Goal: Task Accomplishment & Management: Manage account settings

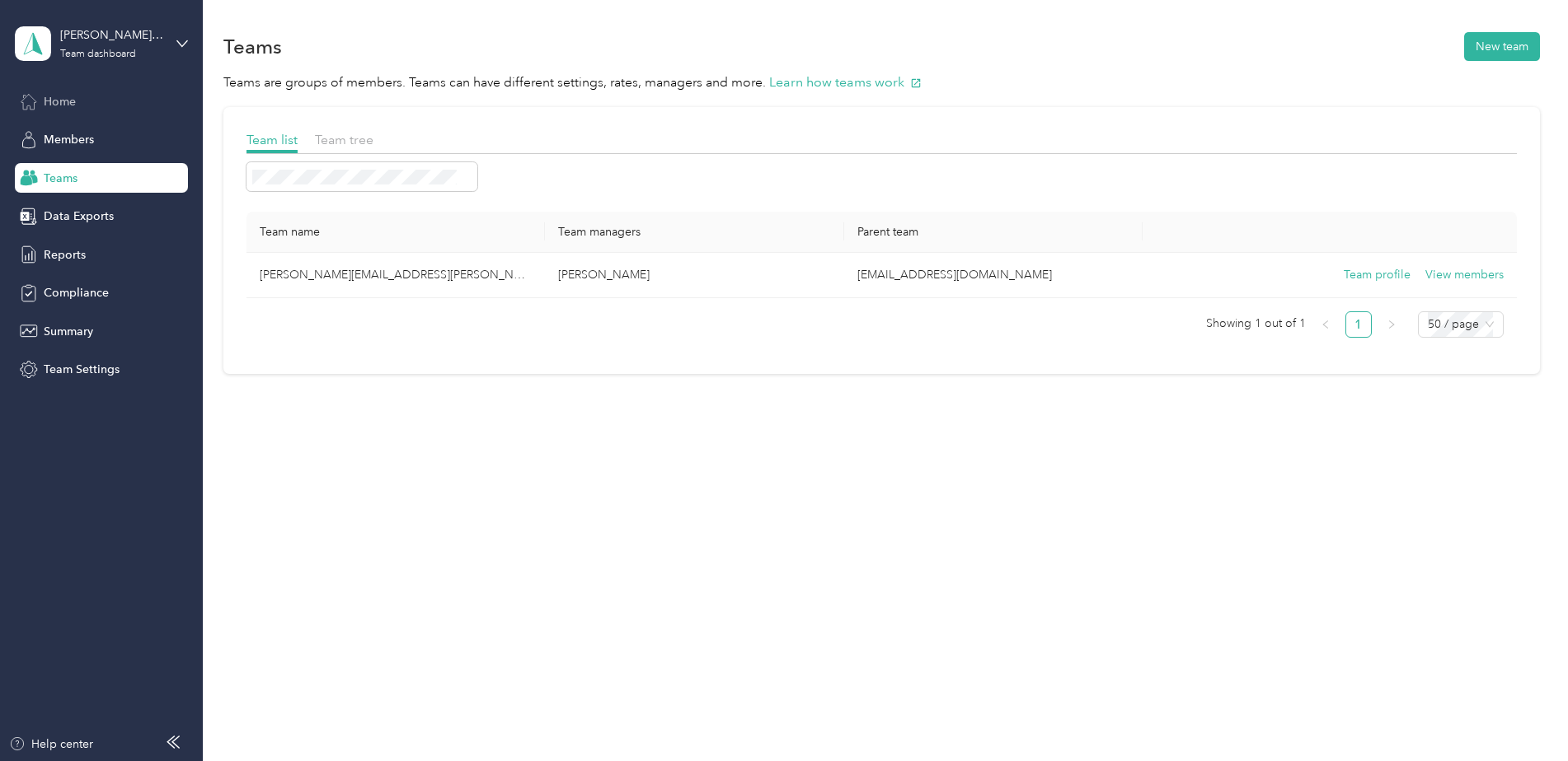
click at [62, 104] on span "Home" at bounding box center [60, 101] width 32 height 17
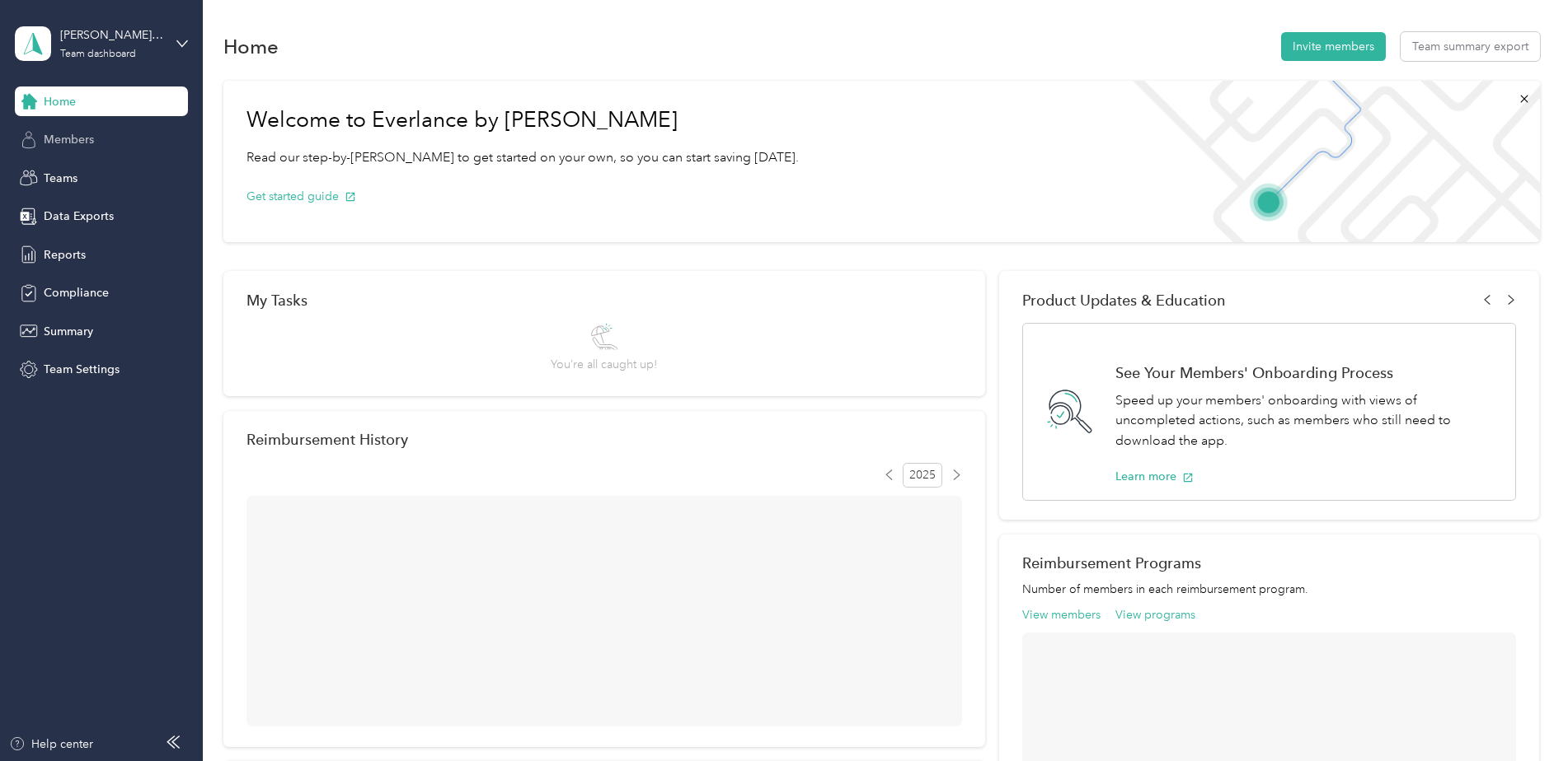
click at [75, 137] on span "Members" at bounding box center [69, 139] width 50 height 17
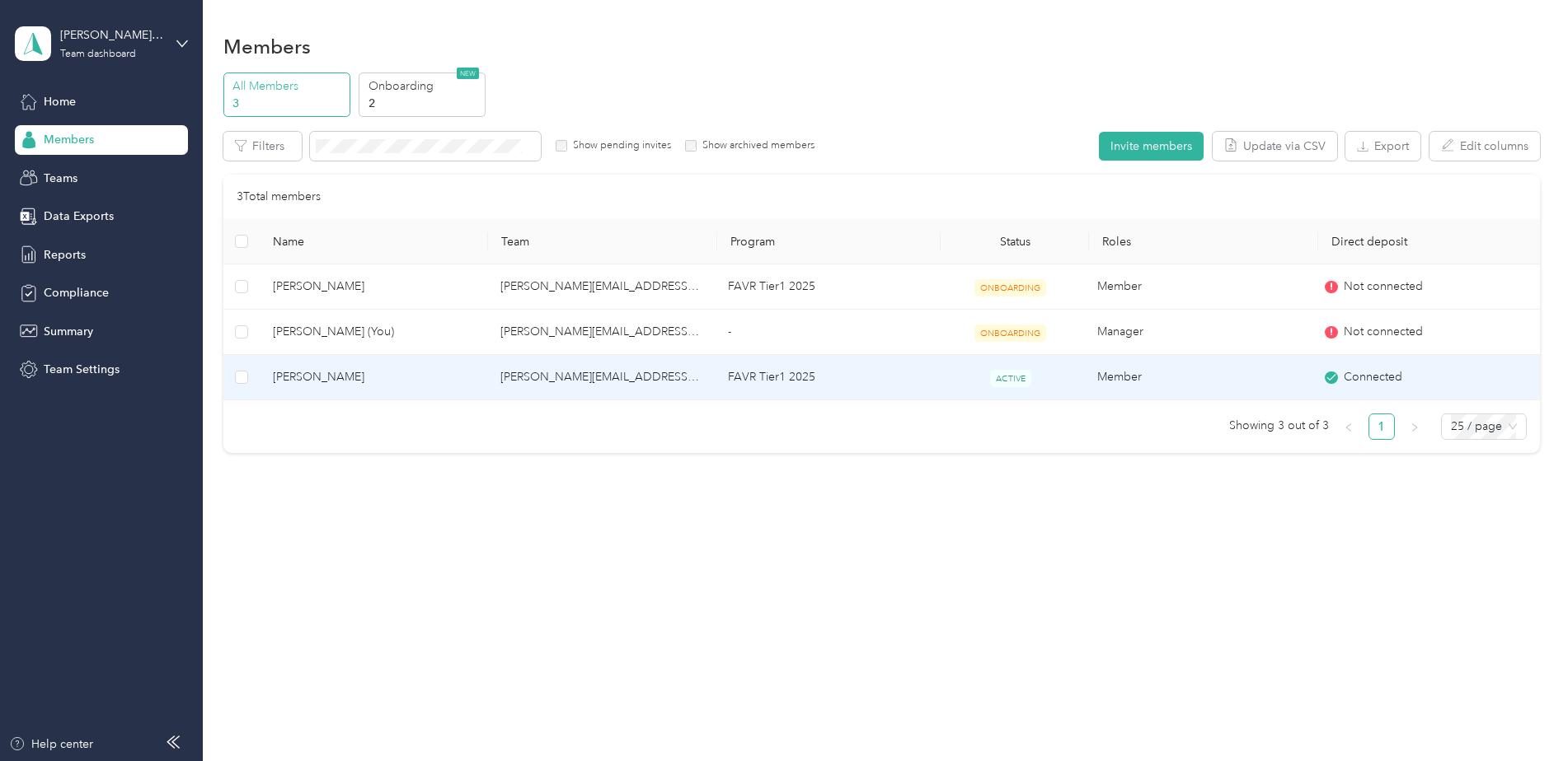
click at [329, 372] on span "[PERSON_NAME]" at bounding box center [374, 377] width 201 height 18
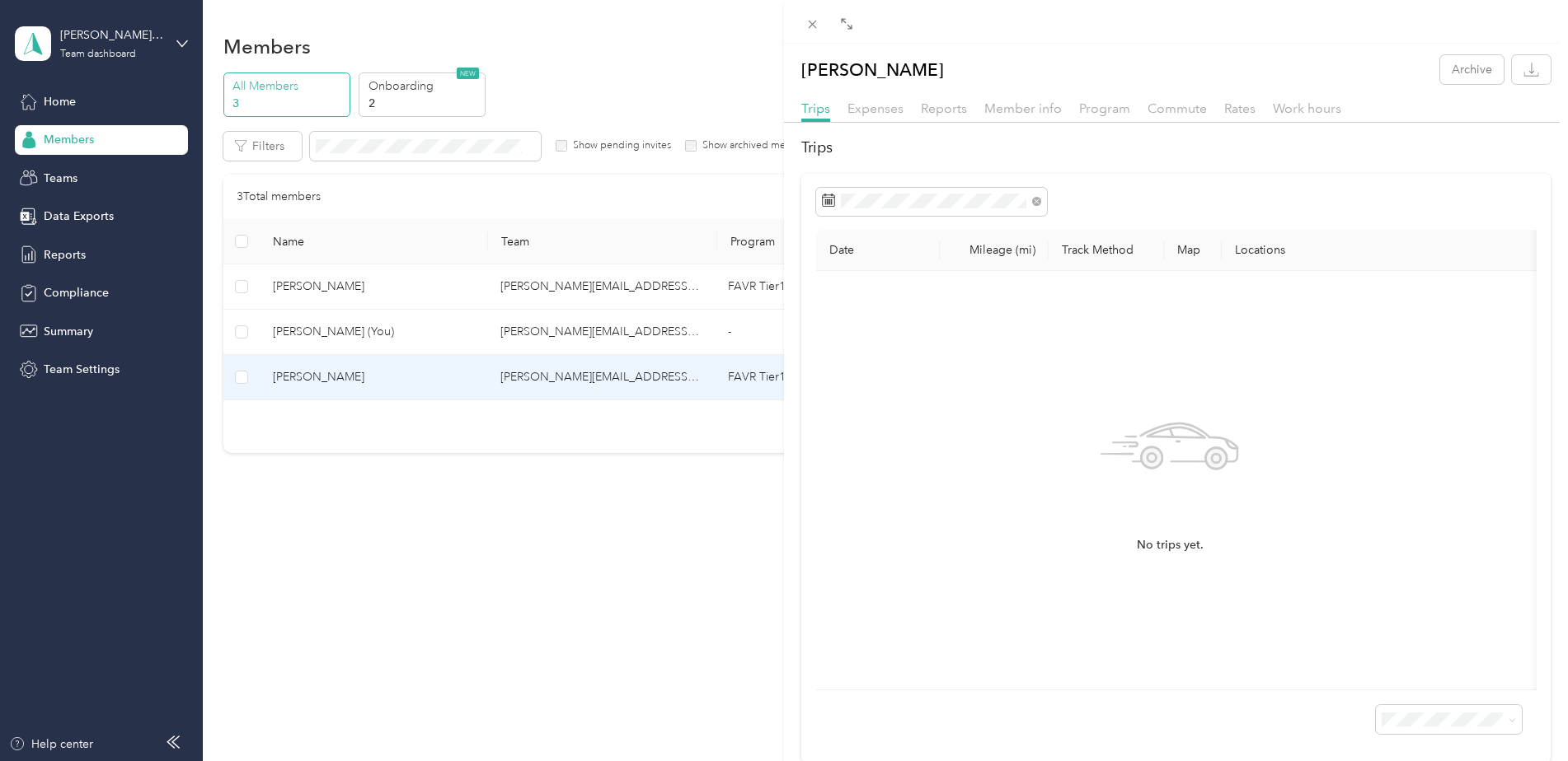
click at [992, 250] on th "Mileage (mi)" at bounding box center [994, 250] width 109 height 41
click at [884, 102] on span "Expenses" at bounding box center [875, 109] width 56 height 16
click at [947, 110] on span "Reports" at bounding box center [944, 109] width 46 height 16
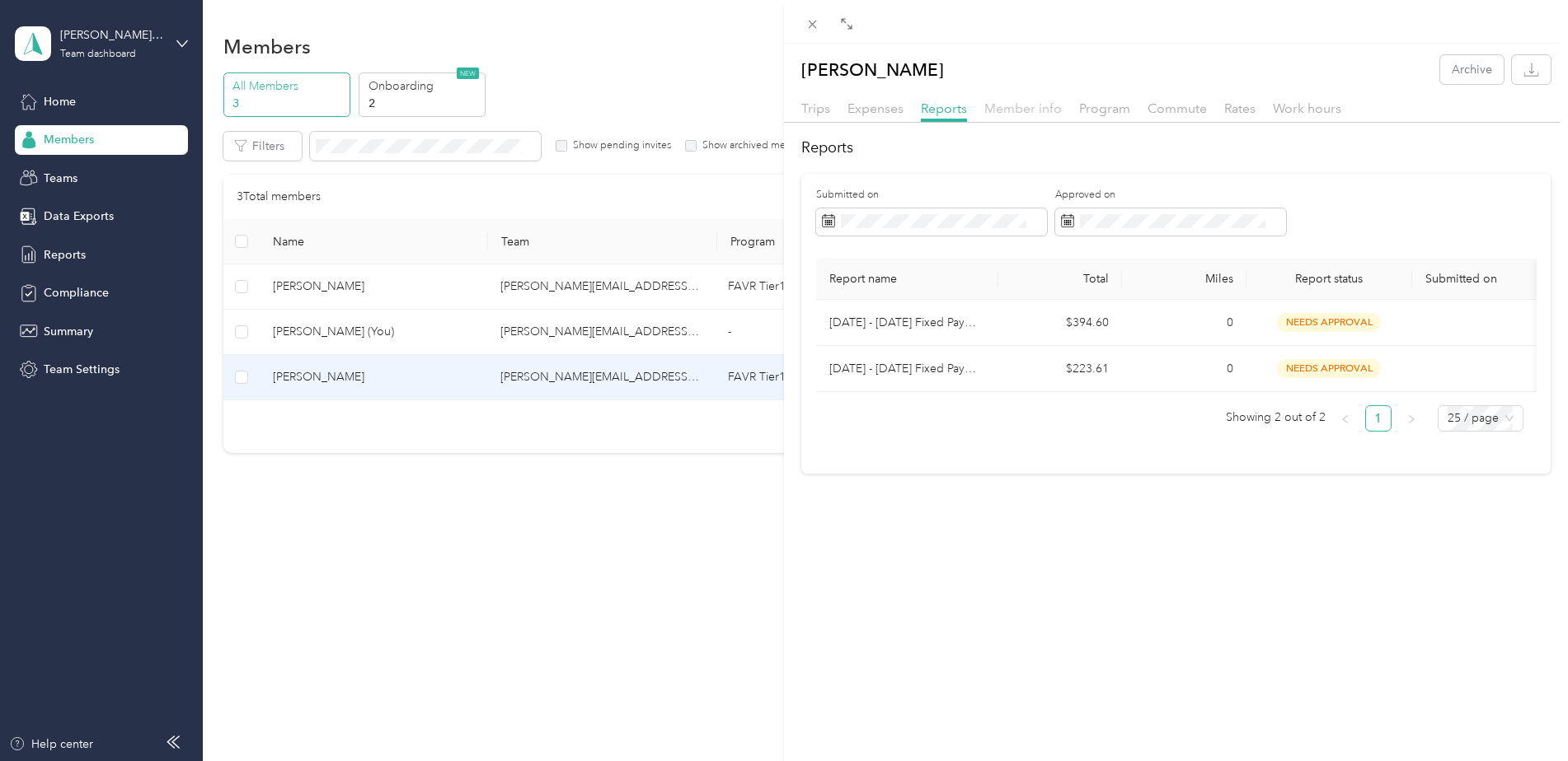
click at [1047, 109] on span "Member info" at bounding box center [1022, 109] width 78 height 16
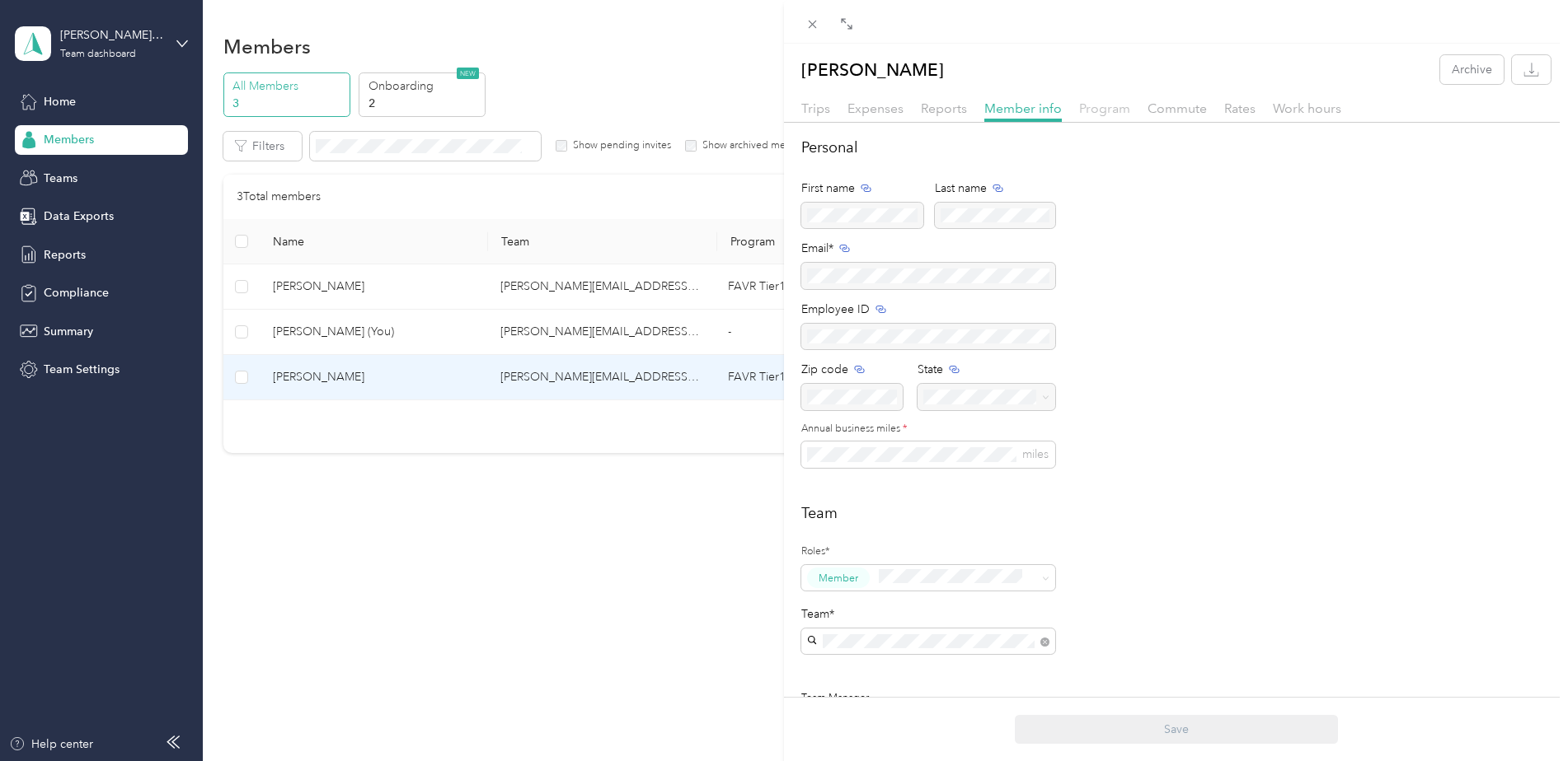
click at [1087, 104] on span "Program" at bounding box center [1104, 109] width 51 height 16
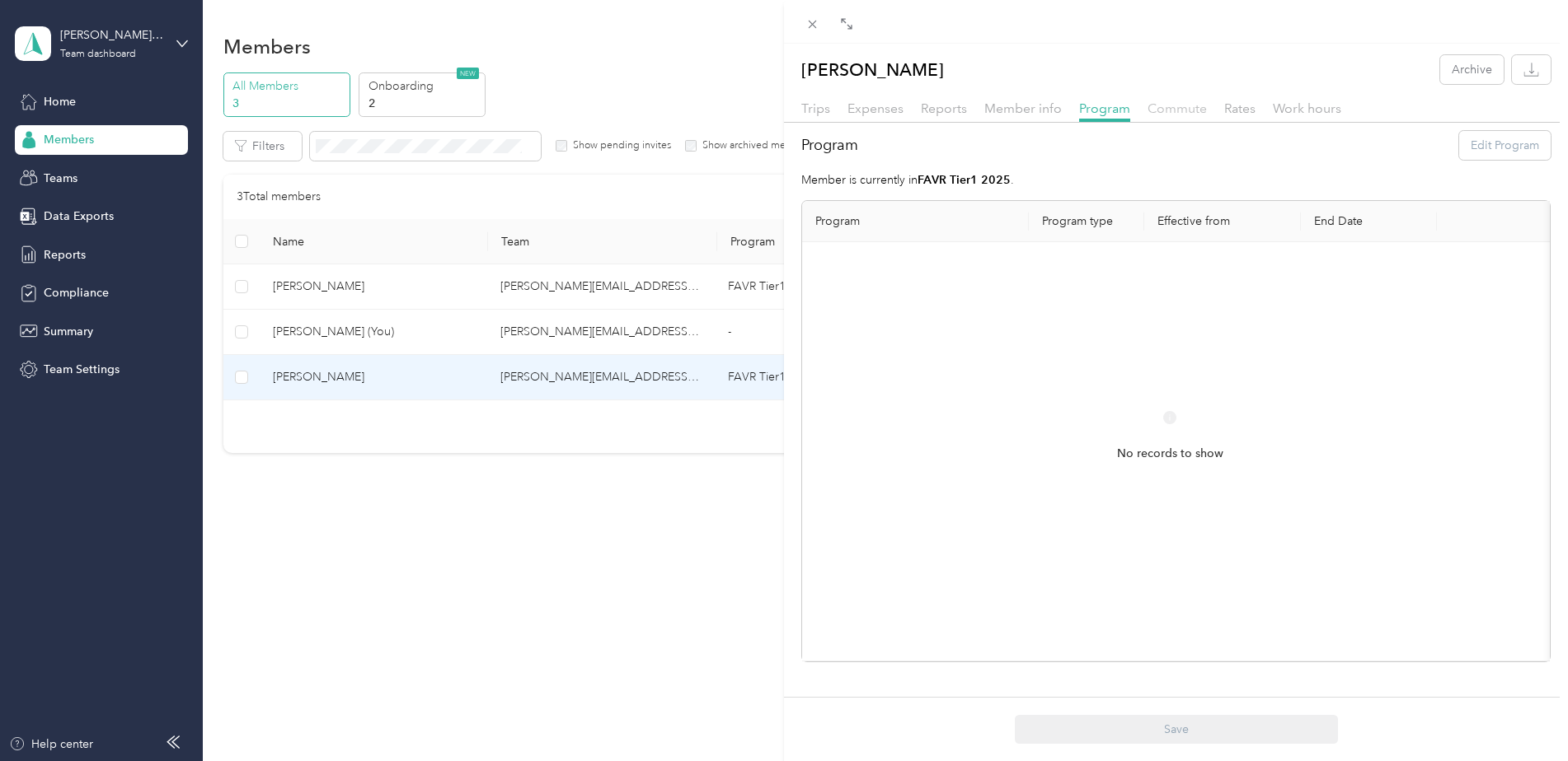
click at [1189, 106] on span "Commute" at bounding box center [1177, 109] width 60 height 16
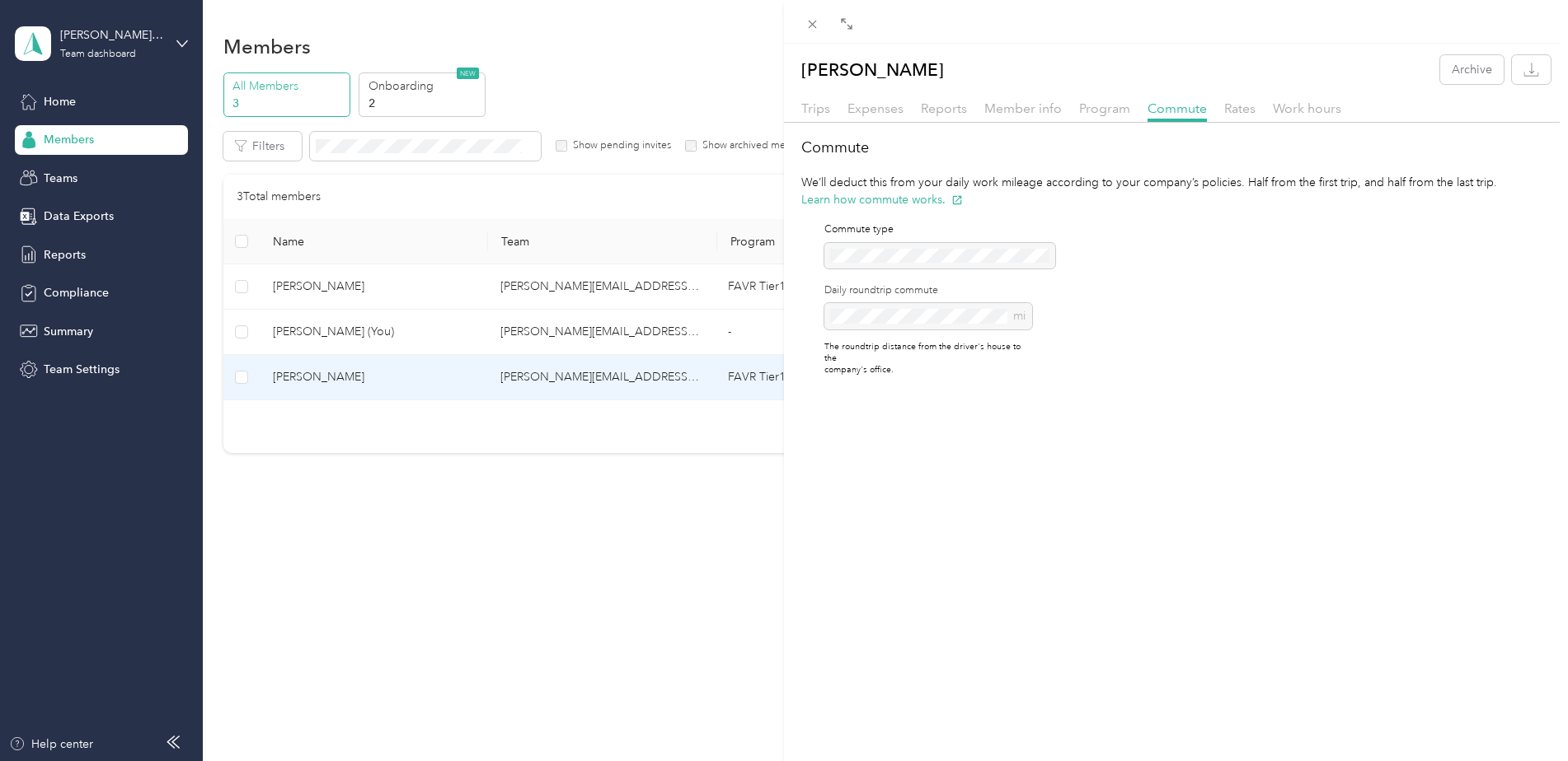
click at [66, 104] on div "[PERSON_NAME] Archive Trips Expenses Reports Member info Program Commute Rates …" at bounding box center [784, 380] width 1568 height 761
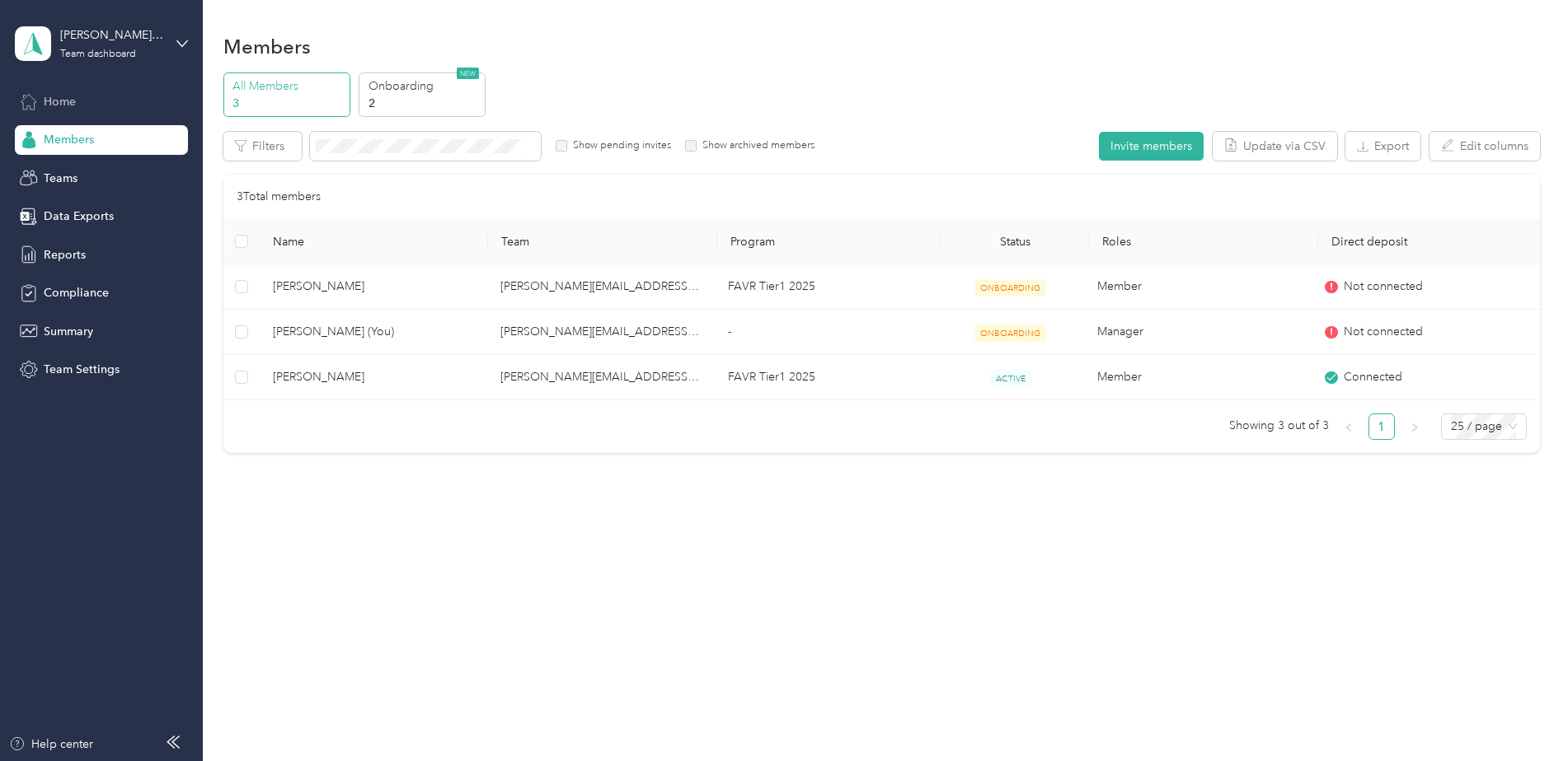
click at [54, 104] on span "Home" at bounding box center [60, 101] width 32 height 17
